Goal: Communication & Community: Answer question/provide support

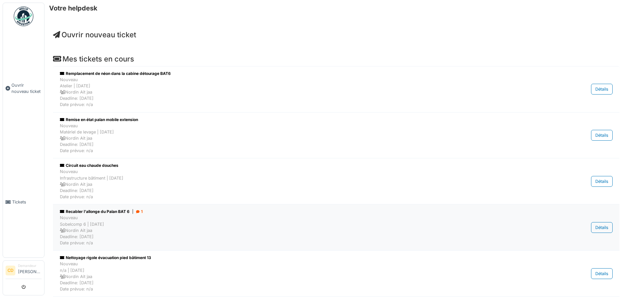
click at [139, 212] on icon at bounding box center [138, 212] width 4 height 0
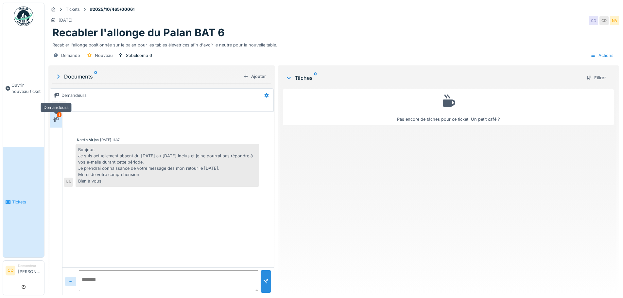
click at [58, 122] on div at bounding box center [55, 119] width 5 height 6
click at [76, 7] on div "Tickets" at bounding box center [73, 9] width 14 height 6
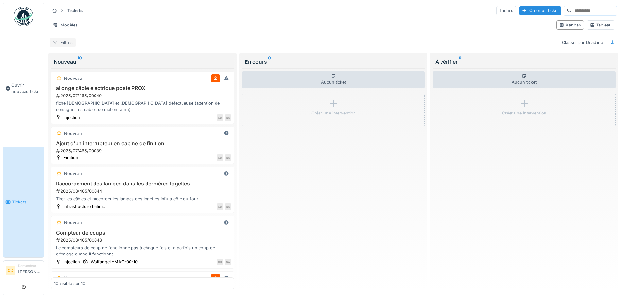
click at [60, 42] on div "Filtres" at bounding box center [63, 42] width 26 height 9
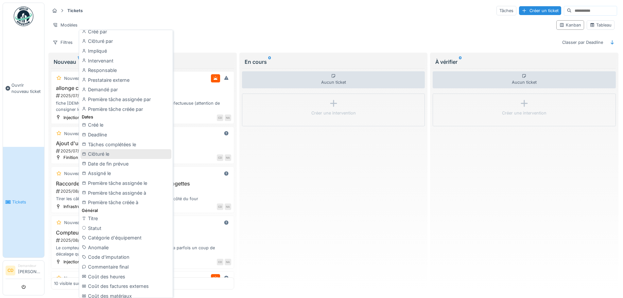
scroll to position [98, 0]
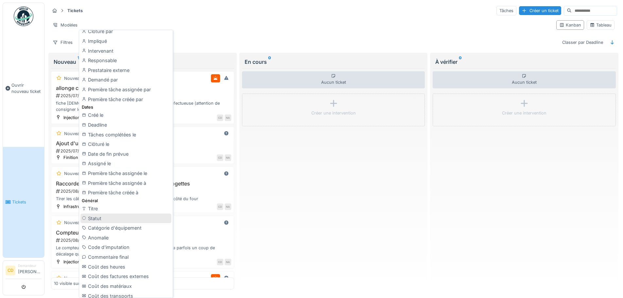
click at [102, 220] on div "Statut" at bounding box center [125, 219] width 91 height 10
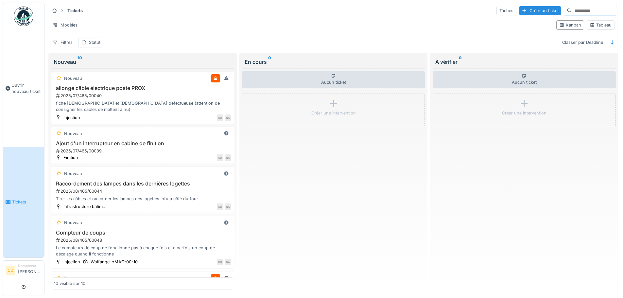
scroll to position [0, 0]
click at [596, 23] on div "Tableau" at bounding box center [601, 25] width 22 height 6
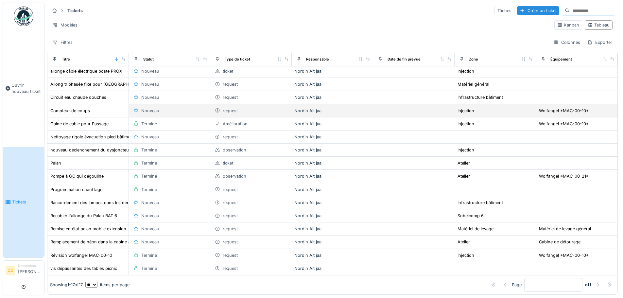
scroll to position [25, 0]
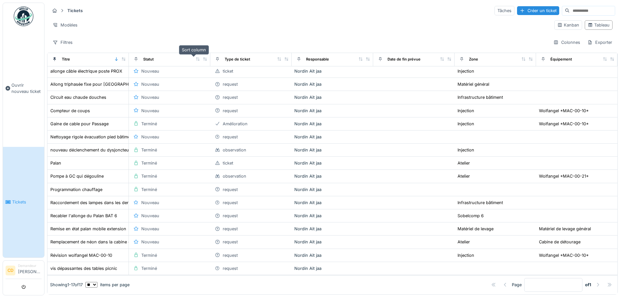
click at [196, 59] on icon at bounding box center [198, 59] width 5 height 4
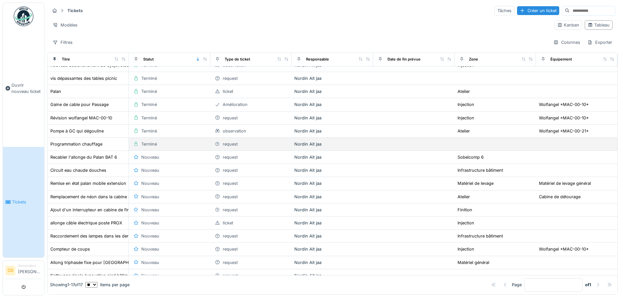
scroll to position [0, 0]
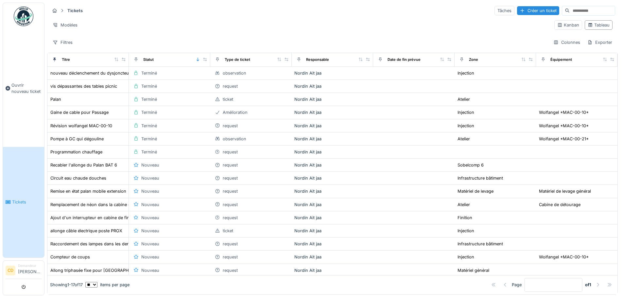
click at [18, 178] on link "Tickets" at bounding box center [23, 202] width 41 height 111
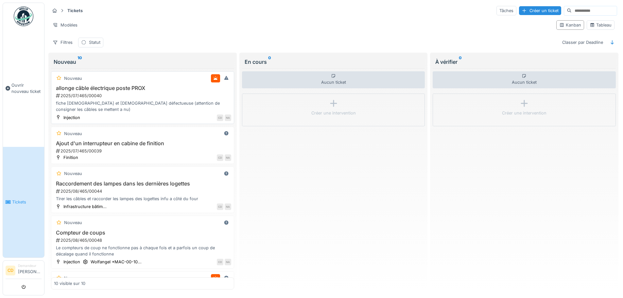
click at [121, 87] on h3 "allonge câble électrique poste PROX" at bounding box center [142, 88] width 177 height 6
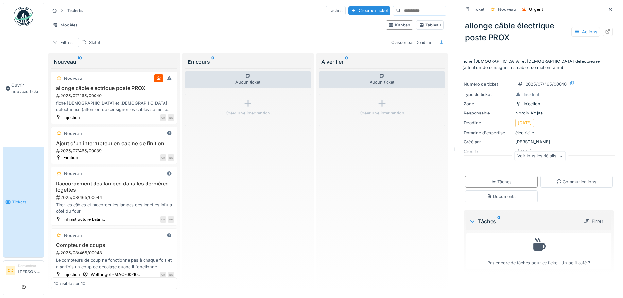
click at [540, 155] on div "Voir tous les détails" at bounding box center [540, 155] width 51 height 9
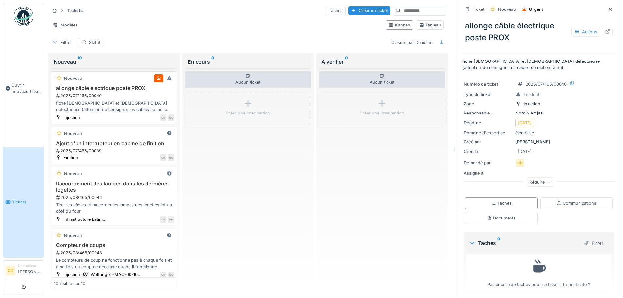
click at [98, 95] on div "2025/07/465/00040" at bounding box center [114, 96] width 119 height 6
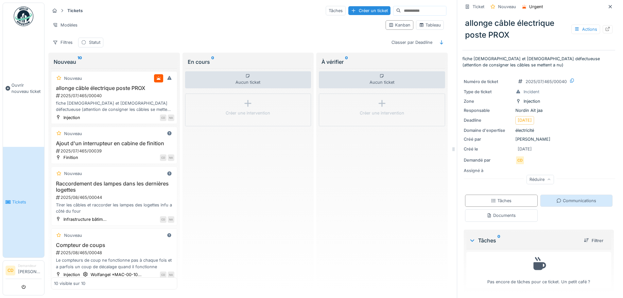
scroll to position [3, 0]
click at [554, 195] on div "Communications" at bounding box center [576, 200] width 73 height 12
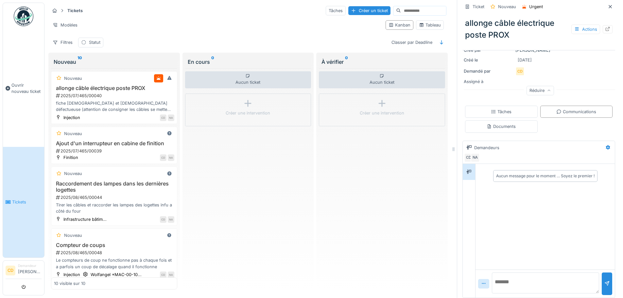
scroll to position [94, 0]
click at [505, 273] on textarea at bounding box center [545, 280] width 107 height 21
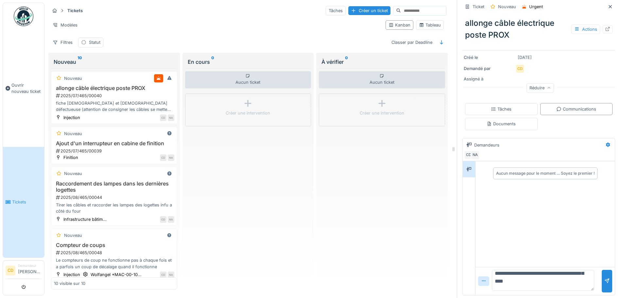
scroll to position [24, 0]
type textarea "**********"
click at [605, 278] on div at bounding box center [607, 281] width 5 height 6
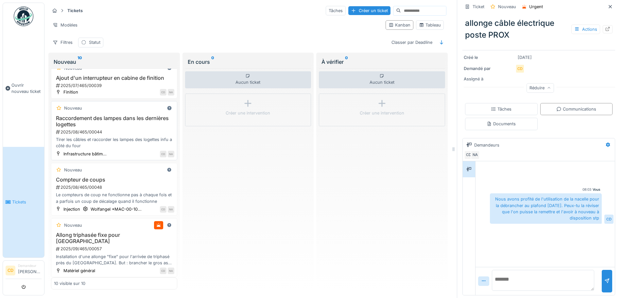
scroll to position [98, 0]
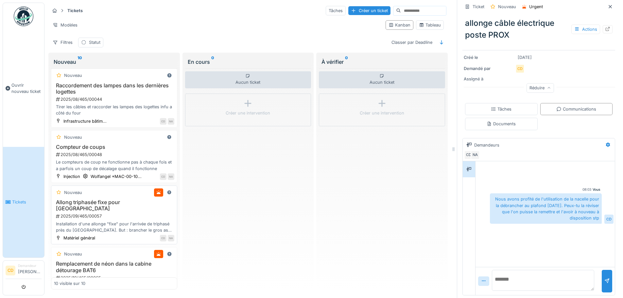
click at [118, 221] on div "Installation d'une allonge "fixe" pour l'arrivée de triphasé près du [GEOGRAPHI…" at bounding box center [114, 227] width 120 height 12
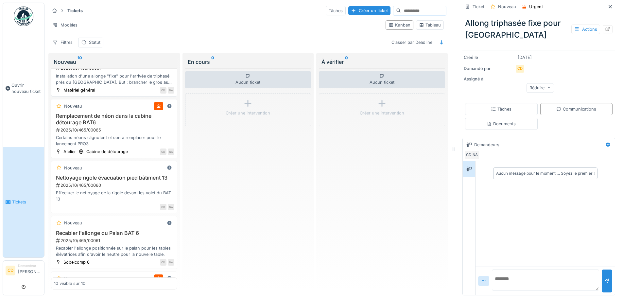
scroll to position [262, 0]
